Goal: Find specific fact: Find specific fact

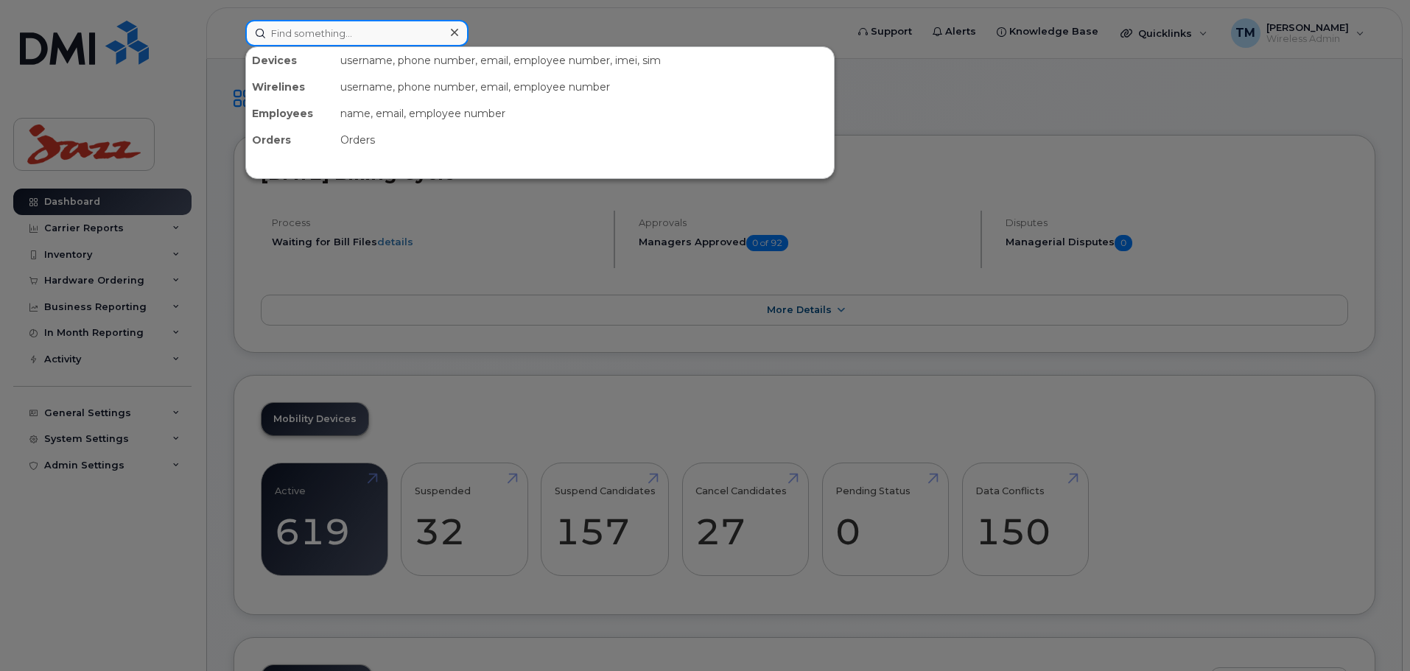
click at [353, 35] on input at bounding box center [356, 33] width 223 height 27
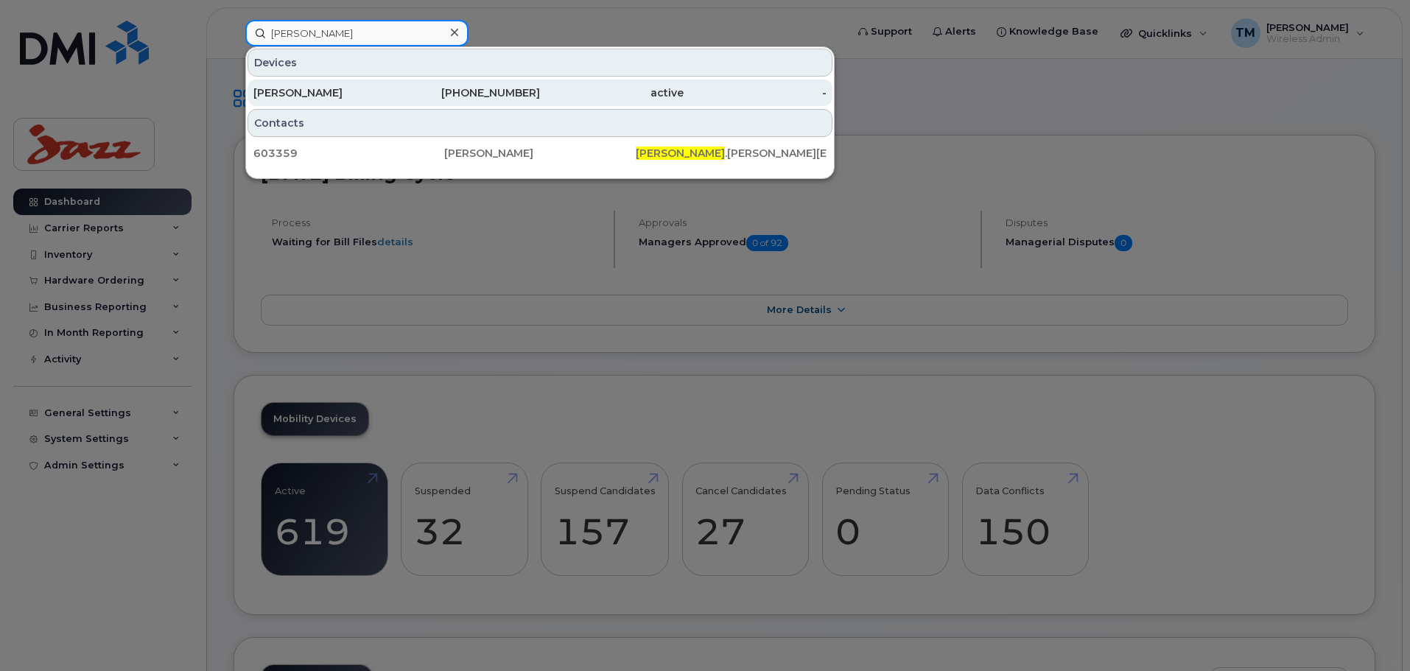
type input "gerri"
click at [377, 93] on div "[PERSON_NAME]" at bounding box center [325, 92] width 144 height 15
